Goal: Task Accomplishment & Management: Manage account settings

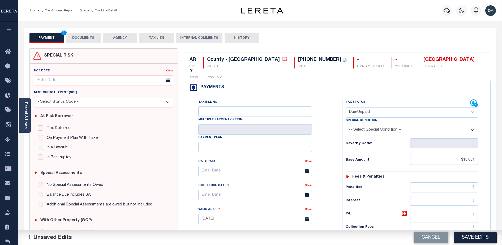
select select "DUE"
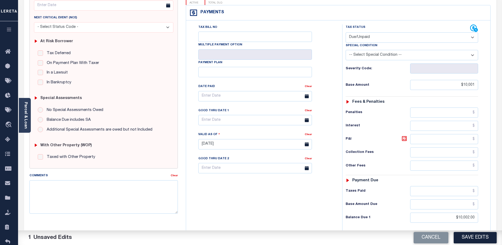
scroll to position [75, 0]
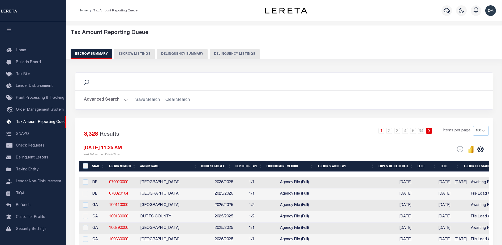
select select "100"
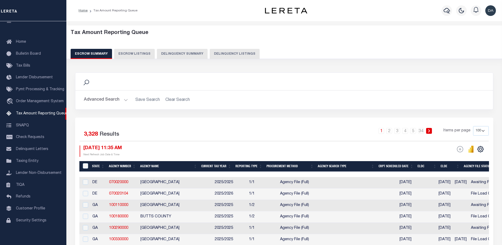
click at [169, 57] on button "Delinquency Summary" at bounding box center [182, 54] width 51 height 10
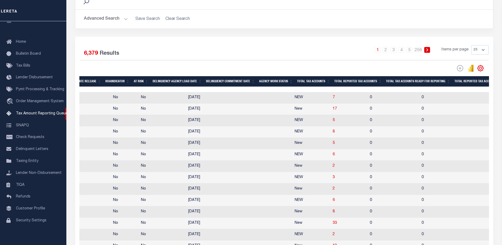
scroll to position [0, 415]
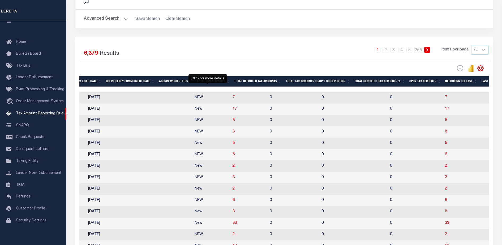
click at [233, 97] on span "7" at bounding box center [234, 98] width 2 height 4
select select "100"
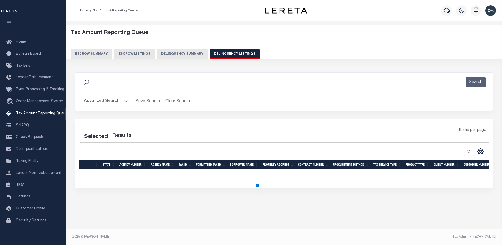
scroll to position [0, 0]
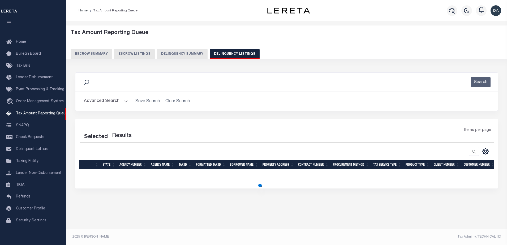
select select "100"
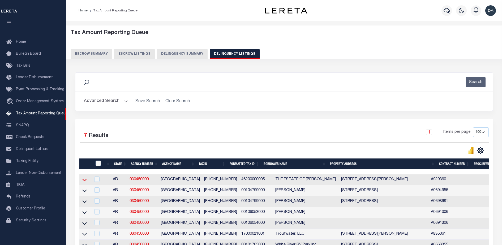
click at [85, 181] on icon at bounding box center [84, 180] width 5 height 6
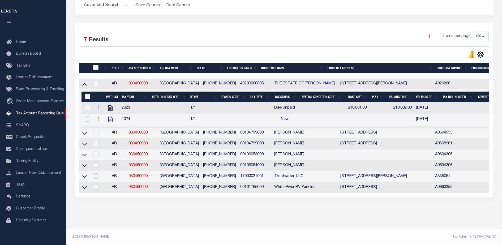
scroll to position [102, 0]
click at [99, 105] on icon at bounding box center [98, 107] width 2 height 4
drag, startPoint x: 108, startPoint y: 122, endPoint x: 103, endPoint y: 126, distance: 5.9
click at [103, 126] on img "" at bounding box center [104, 125] width 5 height 6
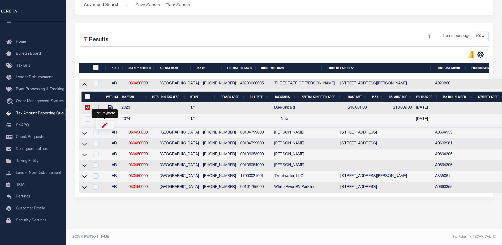
select select "DUE"
select select
type input "$10,001.00"
type input "$10,002.00"
type input "[DATE]"
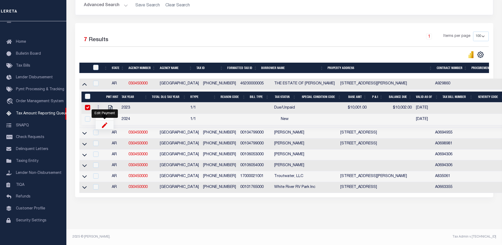
checkbox input "true"
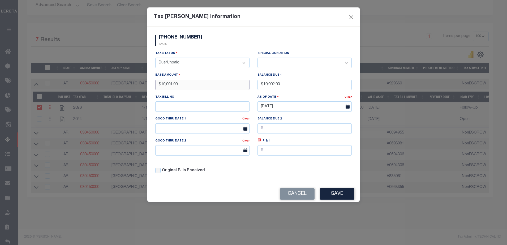
click at [174, 85] on input "$10,001.00" at bounding box center [202, 85] width 94 height 10
type input "$10,002.00"
click at [338, 192] on button "Save" at bounding box center [337, 193] width 35 height 11
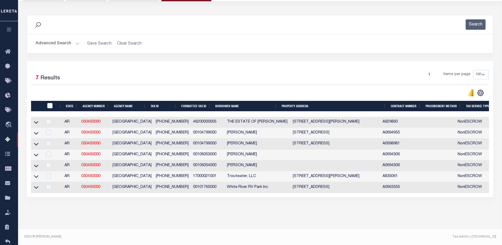
scroll to position [63, 0]
click at [35, 142] on icon at bounding box center [36, 144] width 5 height 6
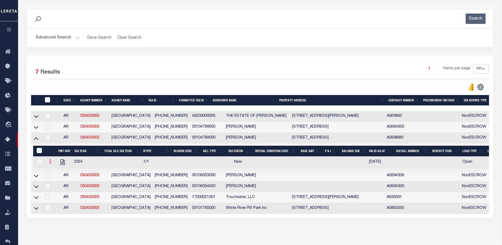
click at [51, 164] on link at bounding box center [50, 162] width 6 height 4
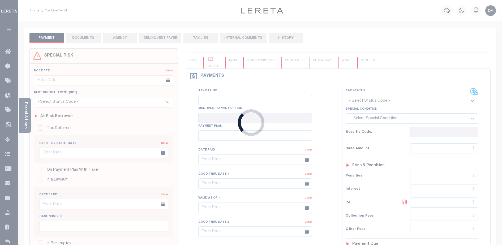
type input "[DATE]"
select select "DUE"
type input "$10,001"
type input "$10,002"
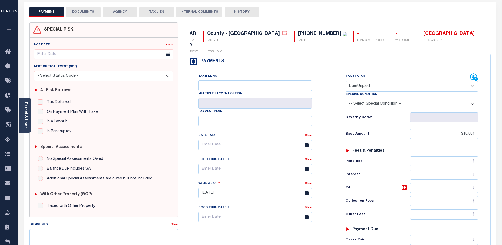
scroll to position [19, 0]
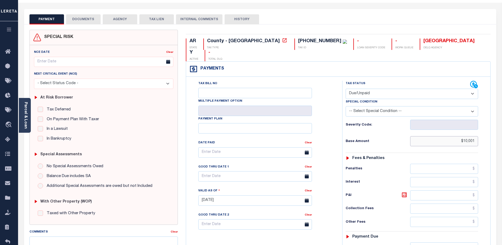
click at [473, 136] on input "$10,001" at bounding box center [444, 141] width 68 height 10
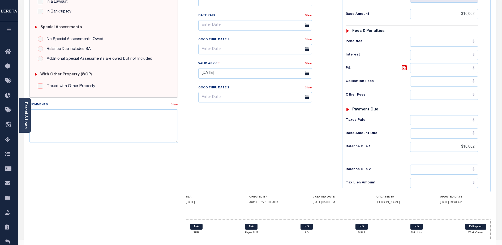
type input "$10,002.00"
click at [478, 164] on div "Tax Status Status - Select Status Code -" at bounding box center [413, 71] width 143 height 235
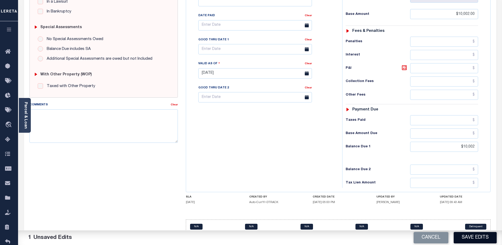
click at [463, 235] on button "Save Edits" at bounding box center [475, 237] width 43 height 11
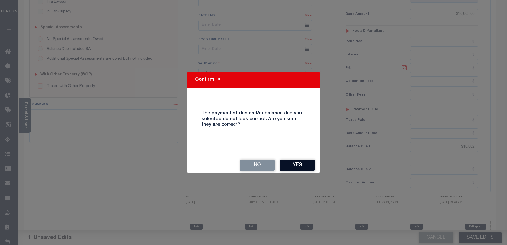
click at [295, 168] on button "Yes" at bounding box center [297, 165] width 35 height 11
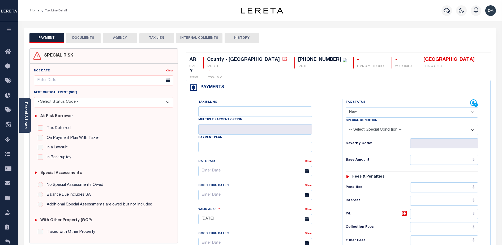
click at [392, 107] on select "- Select Status Code - Open Due/Unpaid Paid Incomplete No Tax Due Internal Refu…" at bounding box center [412, 112] width 133 height 10
select select "DUE"
click at [346, 107] on select "- Select Status Code - Open Due/Unpaid Paid Incomplete No Tax Due Internal Refu…" at bounding box center [412, 112] width 133 height 10
type input "[DATE]"
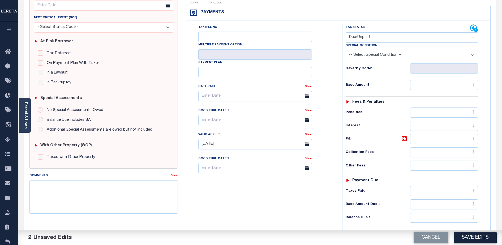
scroll to position [103, 0]
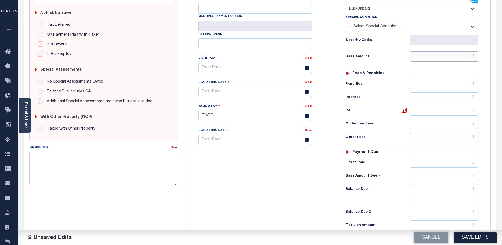
click at [415, 52] on input "text" at bounding box center [444, 57] width 68 height 10
type input "$10,001.00"
click at [451, 184] on input "text" at bounding box center [444, 189] width 68 height 10
type input "$10,001.00"
click at [485, 240] on button "Save Edits" at bounding box center [475, 237] width 43 height 11
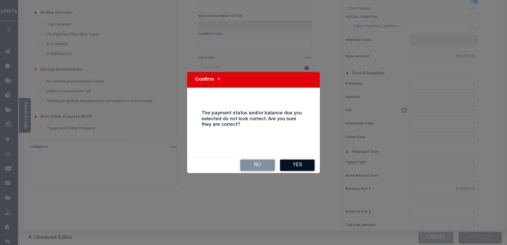
click at [287, 167] on button "Yes" at bounding box center [297, 165] width 35 height 11
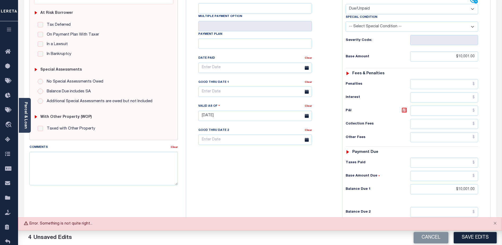
drag, startPoint x: 205, startPoint y: 179, endPoint x: 198, endPoint y: 187, distance: 10.5
click at [198, 187] on div "Tax Bill No Multiple Payment Option Payment Plan Clear" at bounding box center [263, 113] width 151 height 235
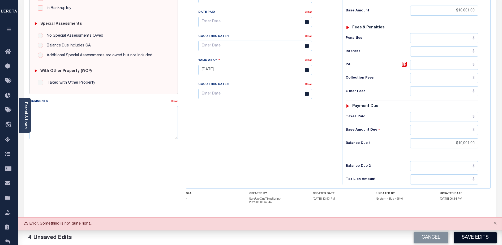
click at [467, 240] on button "Save Edits" at bounding box center [475, 237] width 43 height 11
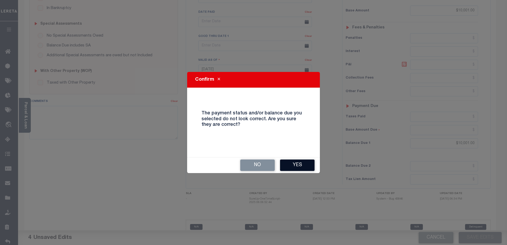
click at [294, 162] on button "Yes" at bounding box center [297, 165] width 35 height 11
